Goal: Task Accomplishment & Management: Manage account settings

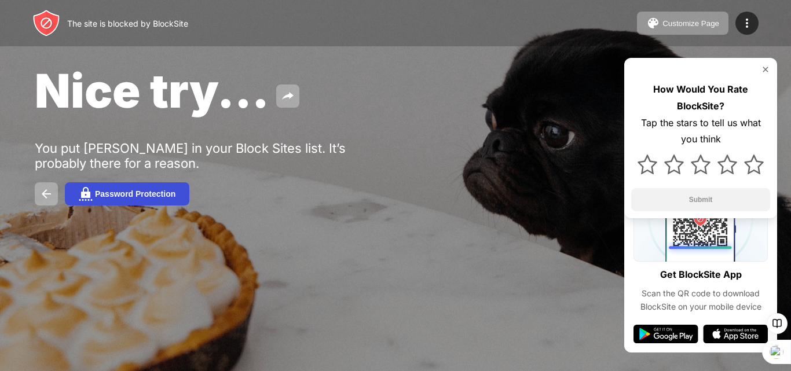
click at [103, 191] on div "Password Protection" at bounding box center [135, 193] width 81 height 9
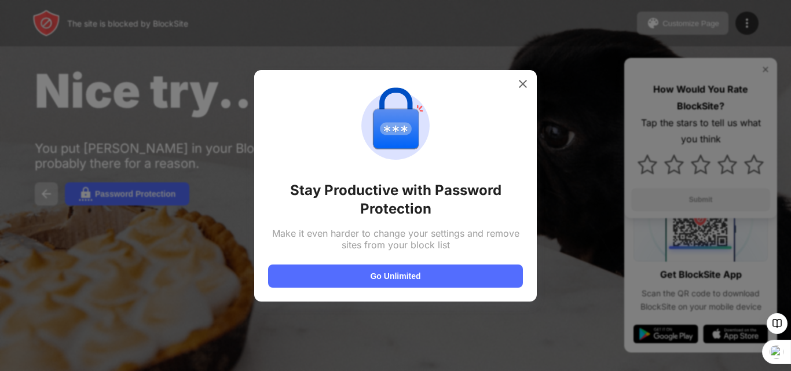
drag, startPoint x: 357, startPoint y: 174, endPoint x: 448, endPoint y: 119, distance: 106.8
click at [448, 119] on div "Stay Productive with Password Protection Make it even harder to change your set…" at bounding box center [395, 186] width 255 height 204
drag, startPoint x: 498, startPoint y: 78, endPoint x: 521, endPoint y: 86, distance: 24.6
click at [521, 86] on div "Stay Productive with Password Protection Make it even harder to change your set…" at bounding box center [395, 186] width 283 height 232
click at [522, 85] on img at bounding box center [523, 84] width 12 height 12
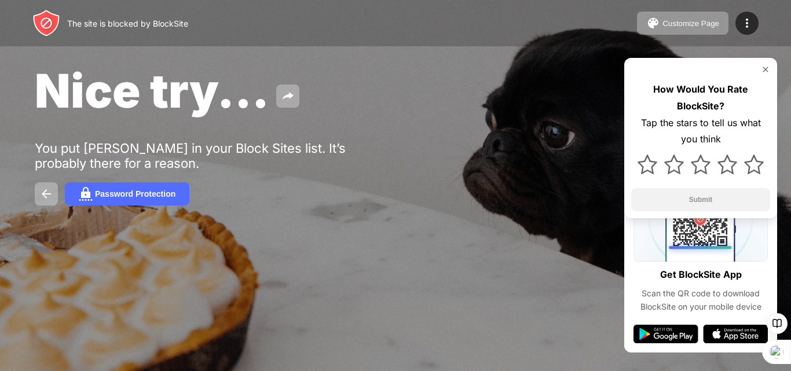
click at [766, 53] on div "Nice try... You put [PERSON_NAME] in your Block Sites list. It’s probably there…" at bounding box center [395, 134] width 791 height 268
click at [768, 67] on img at bounding box center [765, 69] width 9 height 9
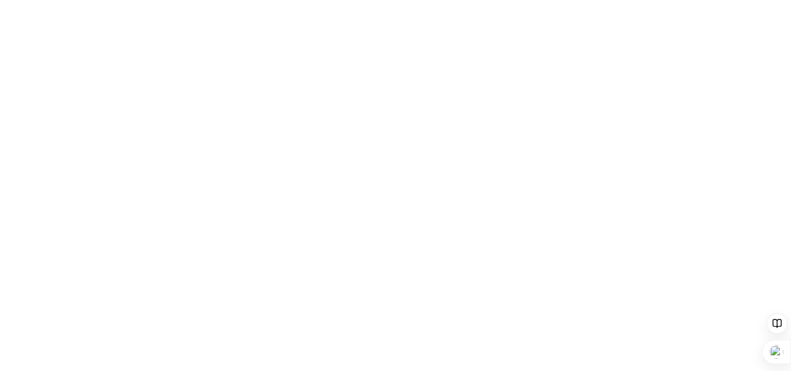
click at [435, 0] on html at bounding box center [395, 0] width 791 height 0
click at [552, 0] on html at bounding box center [395, 0] width 791 height 0
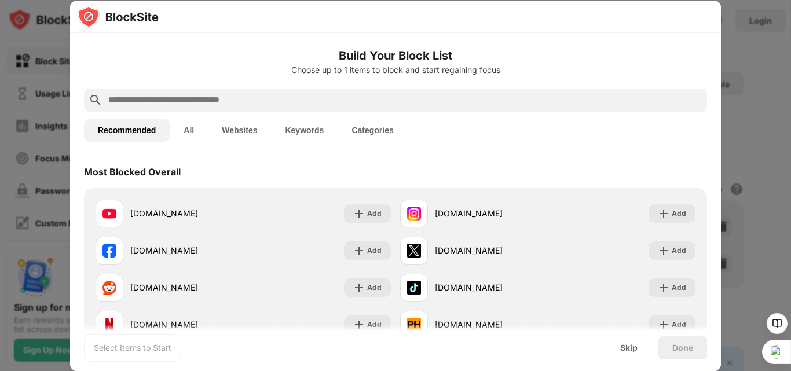
click at [509, 114] on div "Recommended All Websites Keywords Categories" at bounding box center [395, 130] width 623 height 37
click at [240, 131] on button "Websites" at bounding box center [239, 130] width 63 height 23
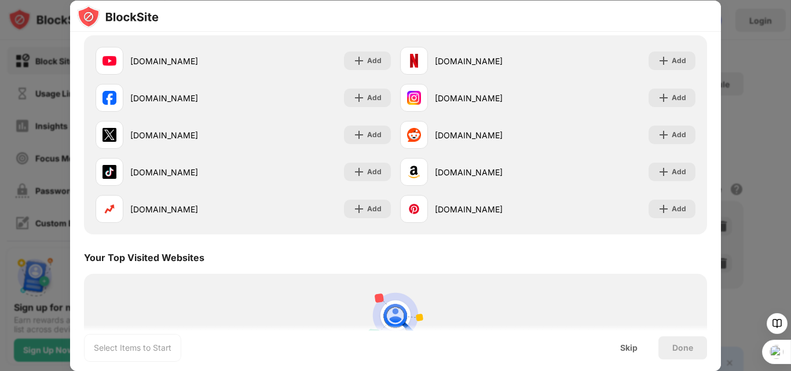
scroll to position [149, 0]
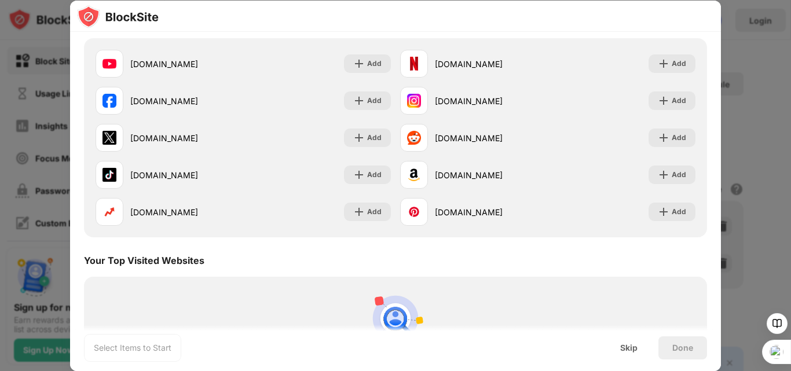
click at [754, 123] on div at bounding box center [395, 185] width 791 height 371
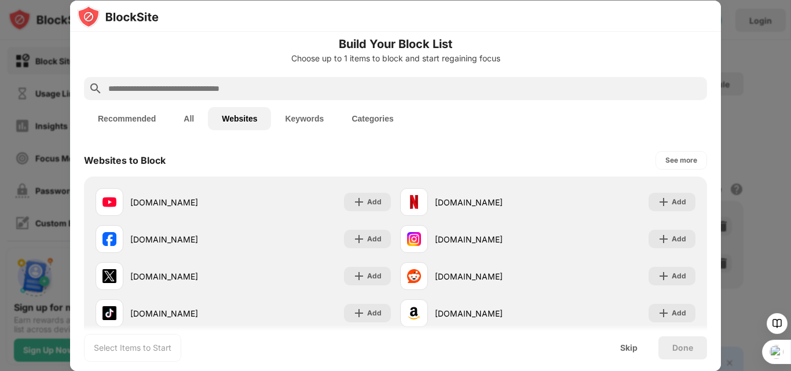
scroll to position [10, 0]
click at [634, 345] on div "Skip" at bounding box center [628, 348] width 17 height 9
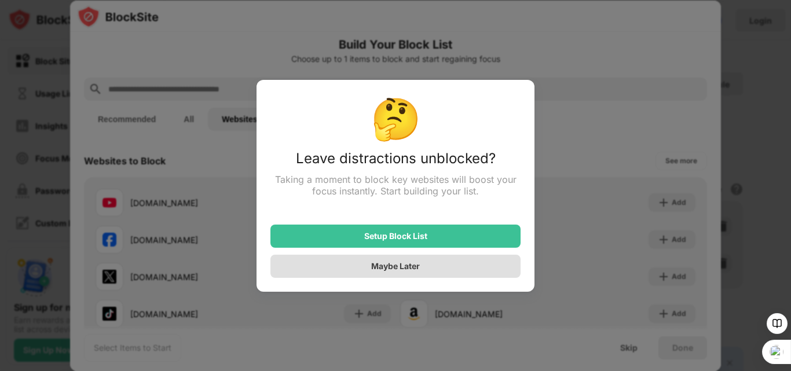
click at [411, 269] on div "Maybe Later" at bounding box center [395, 266] width 49 height 10
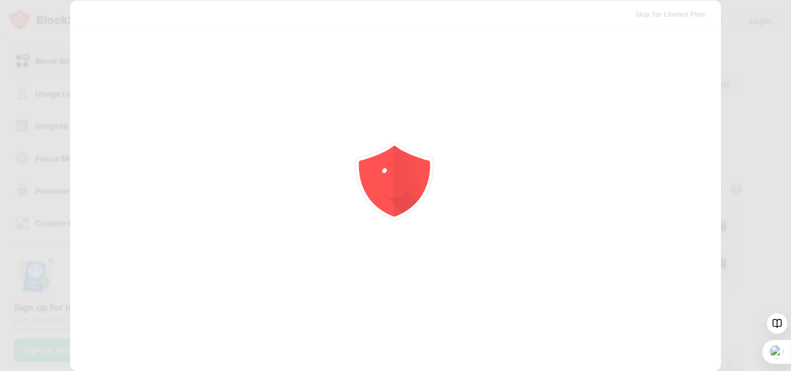
scroll to position [0, 0]
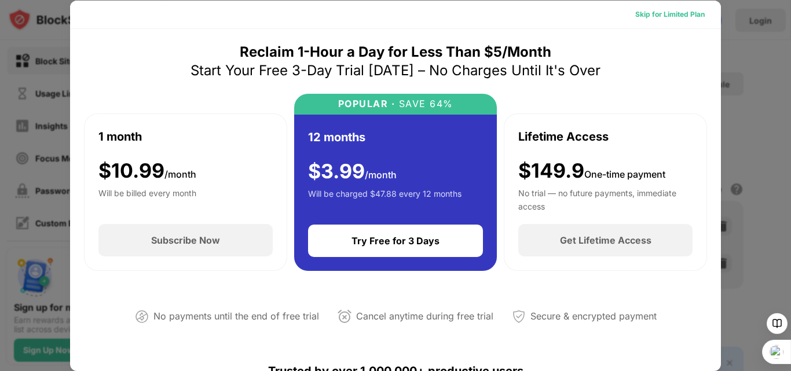
click at [644, 10] on div "Skip for Limited Plan" at bounding box center [671, 15] width 70 height 12
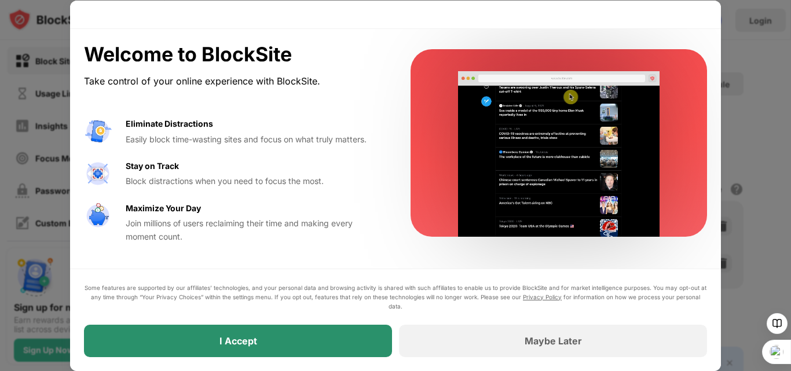
click at [282, 345] on div "I Accept" at bounding box center [238, 341] width 308 height 32
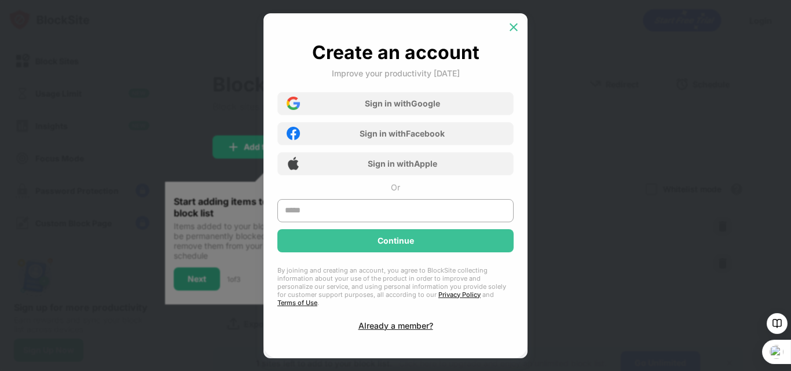
click at [509, 27] on img at bounding box center [514, 27] width 12 height 12
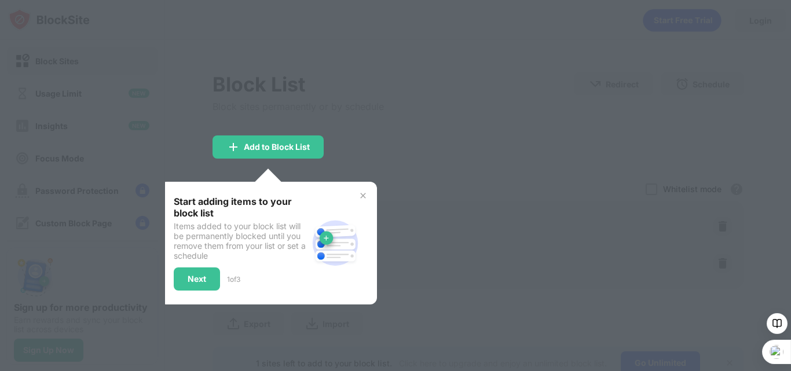
click at [363, 193] on img at bounding box center [363, 195] width 9 height 9
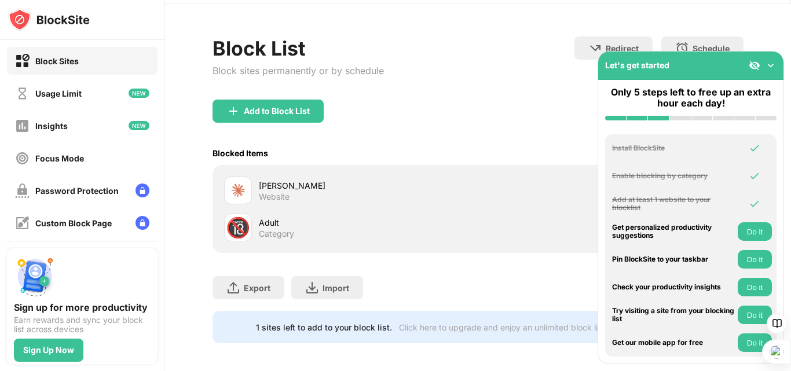
scroll to position [49, 0]
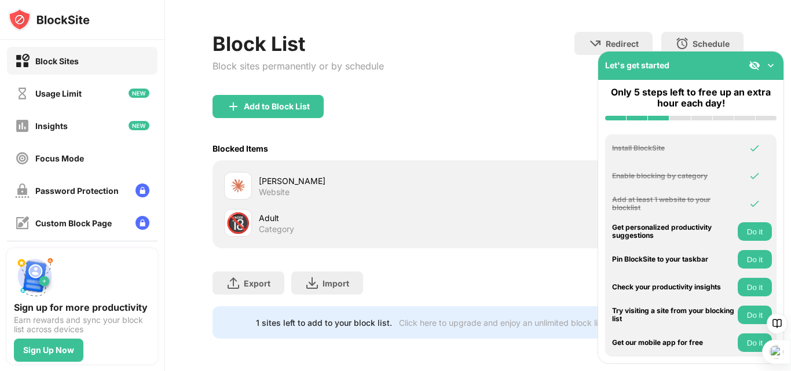
click at [771, 67] on img at bounding box center [771, 66] width 12 height 12
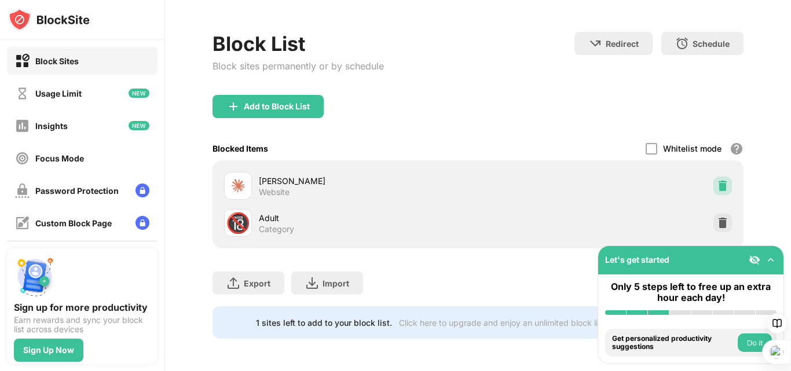
click at [717, 180] on img at bounding box center [723, 186] width 12 height 12
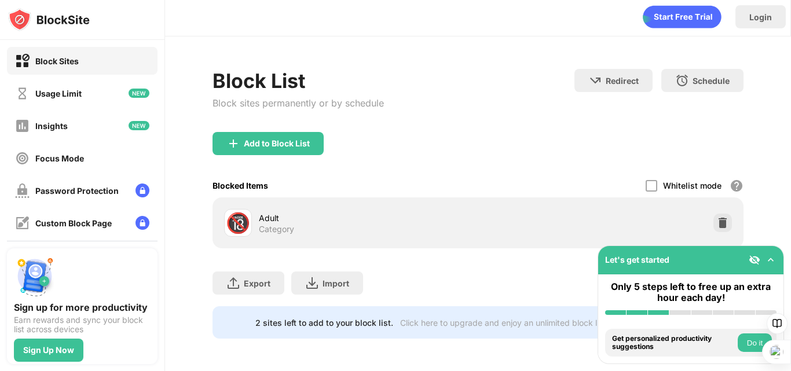
scroll to position [12, 0]
